Goal: Find specific page/section: Find specific page/section

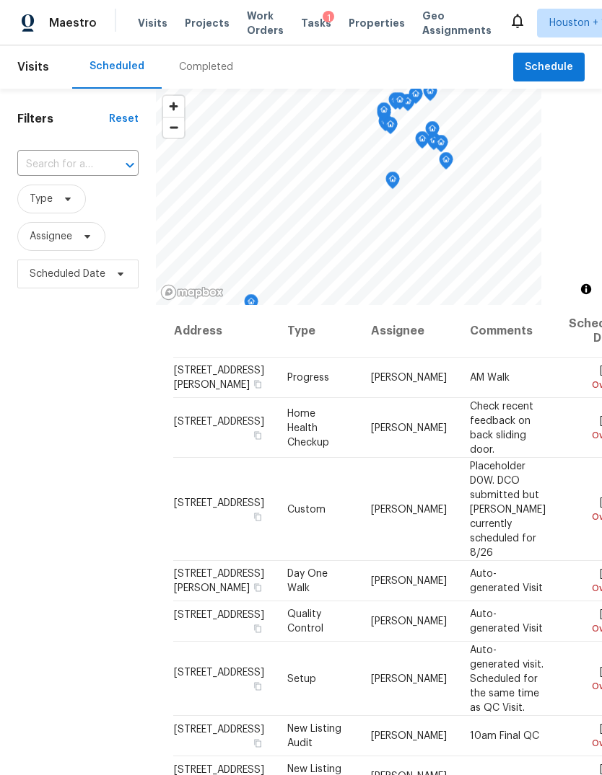
click at [191, 29] on span "Projects" at bounding box center [207, 23] width 45 height 14
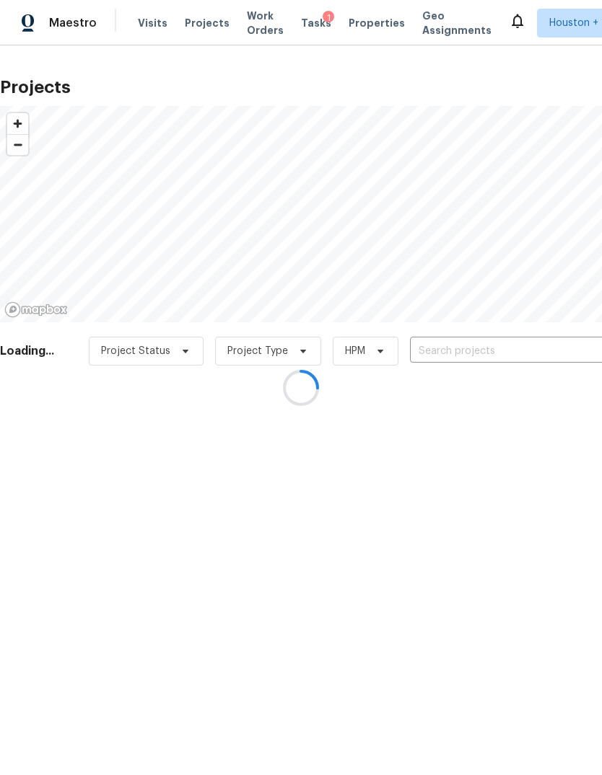
click at [551, 343] on div at bounding box center [301, 387] width 602 height 775
click at [546, 345] on div at bounding box center [301, 387] width 602 height 775
click at [543, 345] on div at bounding box center [301, 387] width 602 height 775
click at [550, 346] on div at bounding box center [301, 387] width 602 height 775
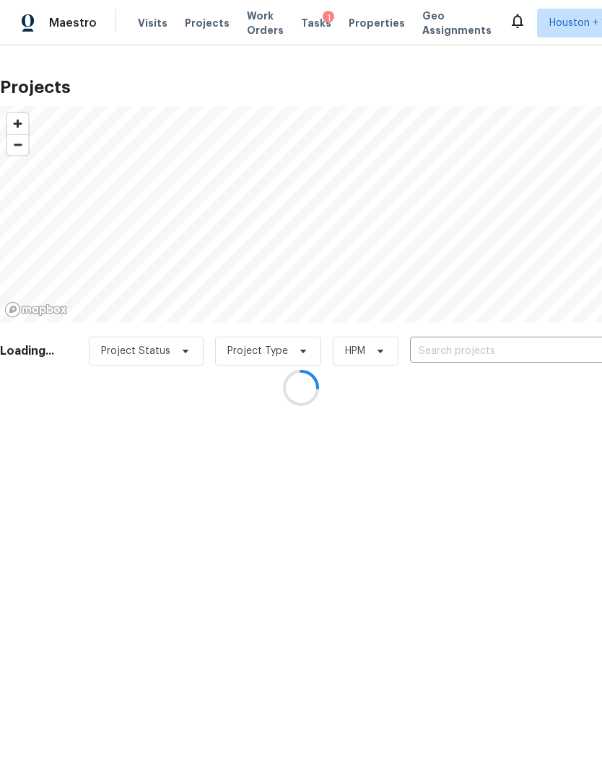
click at [554, 342] on div at bounding box center [301, 387] width 602 height 775
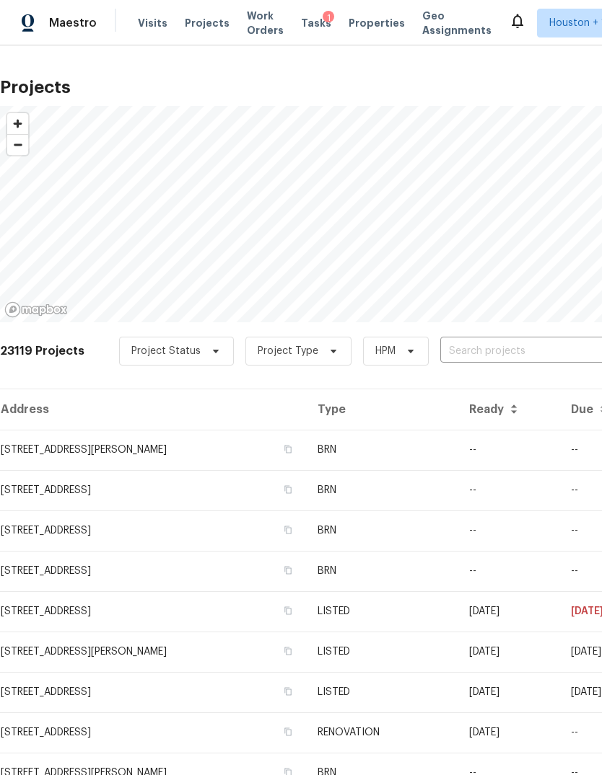
click at [544, 351] on input "text" at bounding box center [522, 351] width 165 height 22
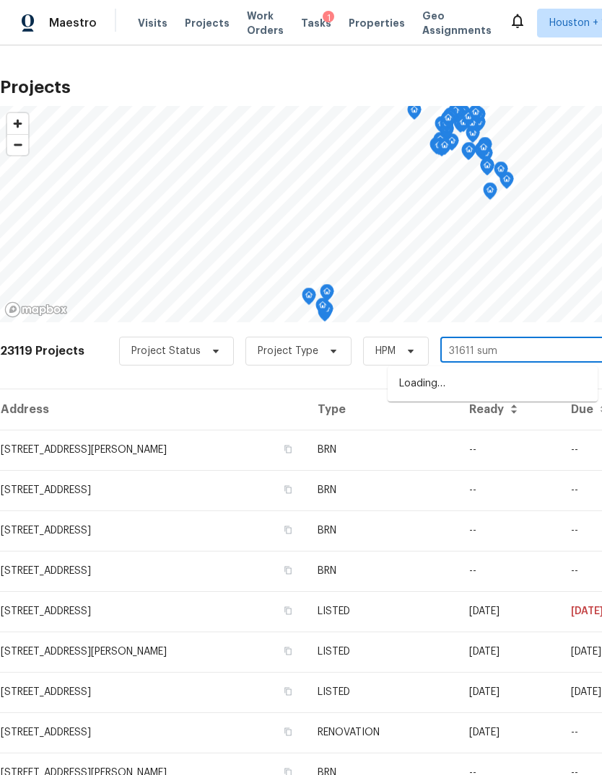
type input "31611 summ"
click at [563, 394] on li "[STREET_ADDRESS]" at bounding box center [492, 384] width 210 height 24
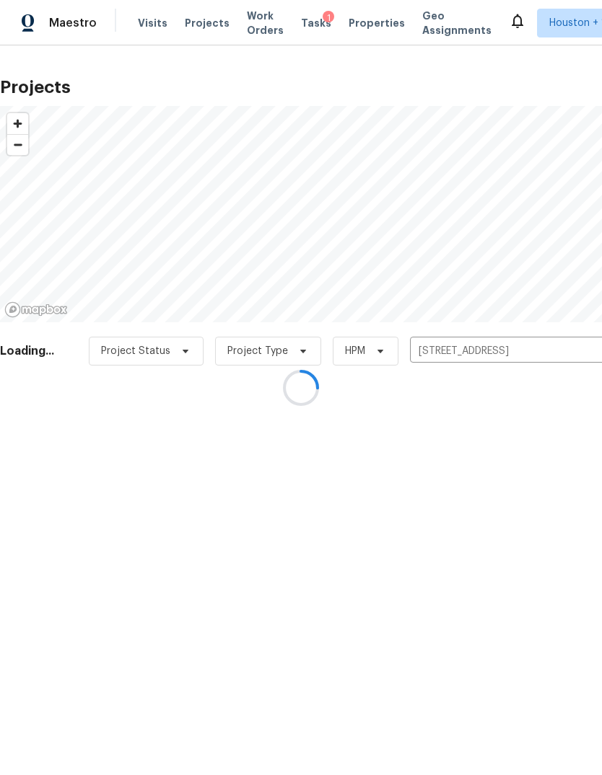
click at [66, 455] on div at bounding box center [301, 387] width 602 height 775
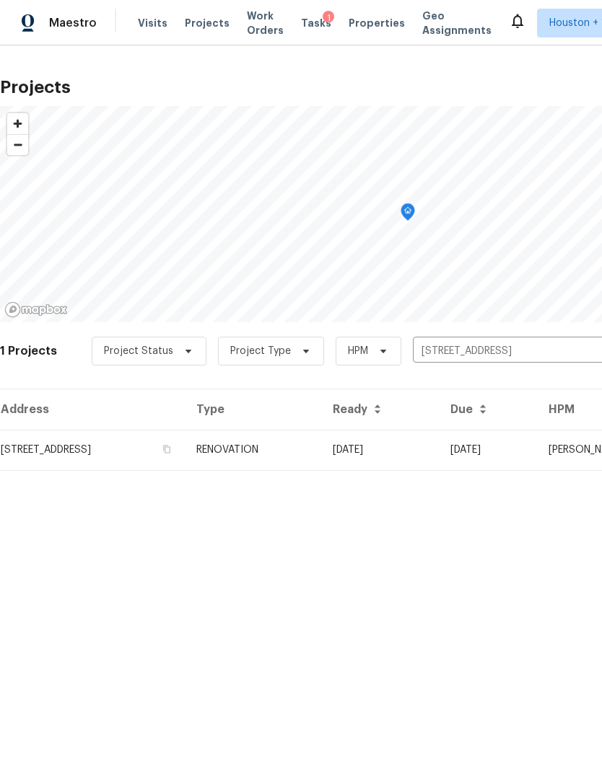
click at [53, 470] on td "[STREET_ADDRESS]" at bounding box center [92, 450] width 185 height 40
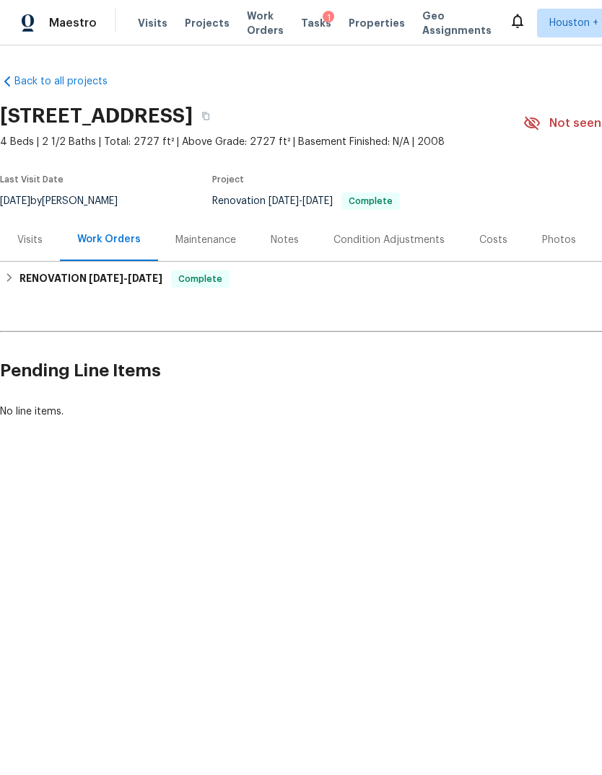
click at [25, 242] on div "Visits" at bounding box center [29, 240] width 25 height 14
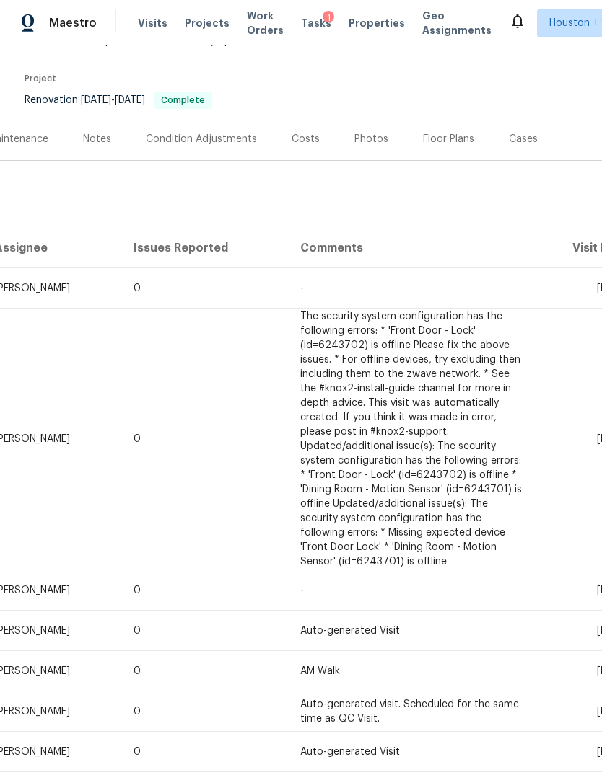
scroll to position [39, 25]
